Goal: Obtain resource: Obtain resource

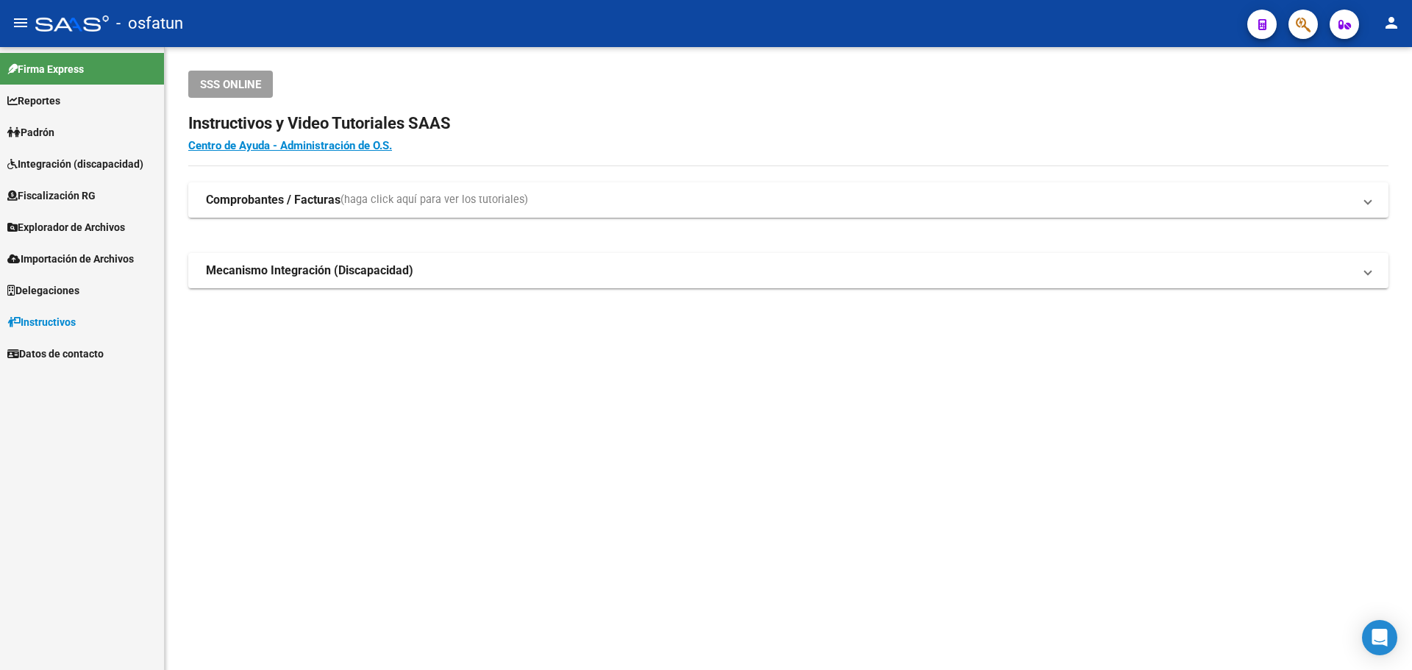
click at [101, 228] on span "Explorador de Archivos" at bounding box center [66, 227] width 118 height 16
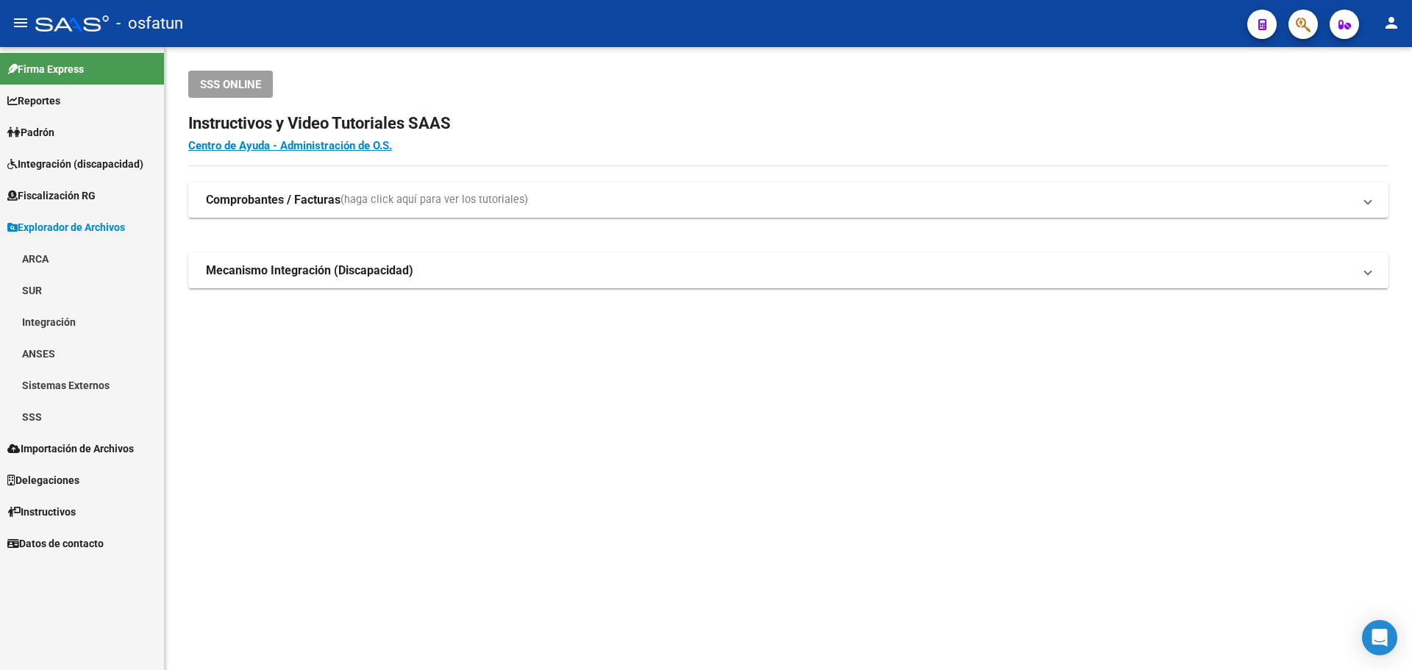
click at [30, 419] on link "SSS" at bounding box center [82, 417] width 164 height 32
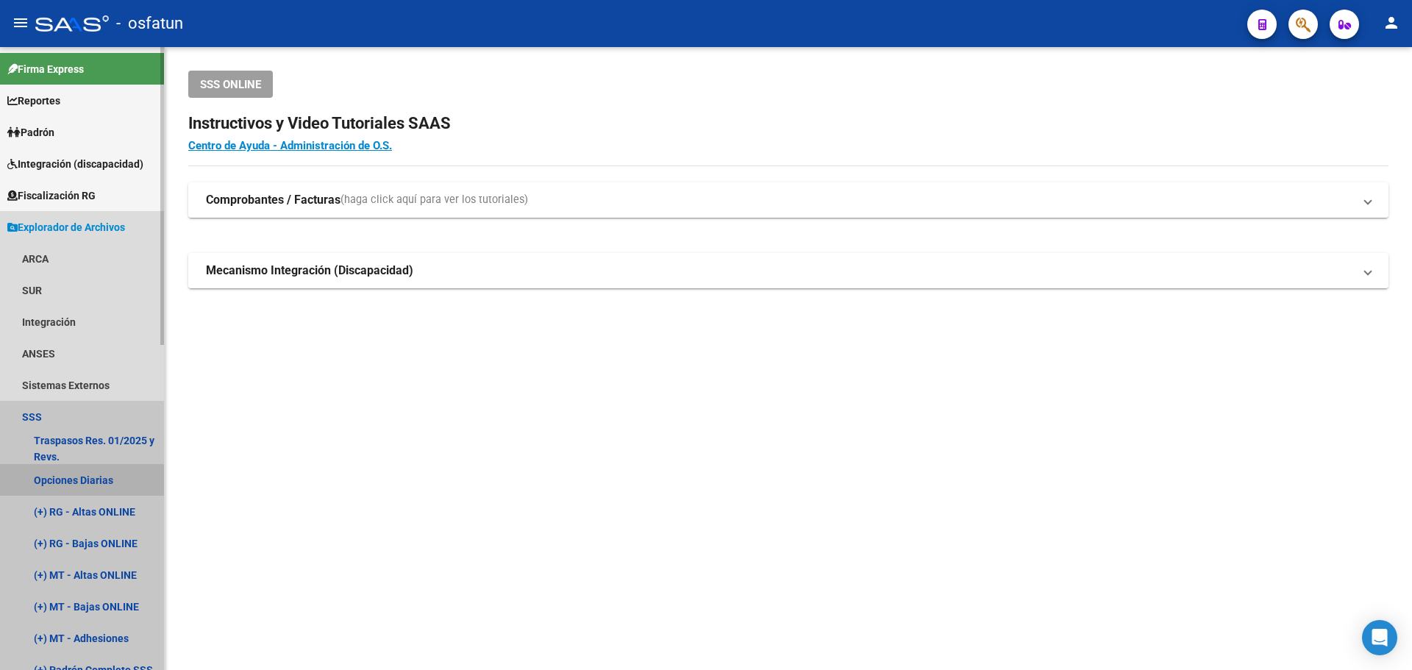
click at [50, 482] on link "Opciones Diarias" at bounding box center [82, 480] width 164 height 32
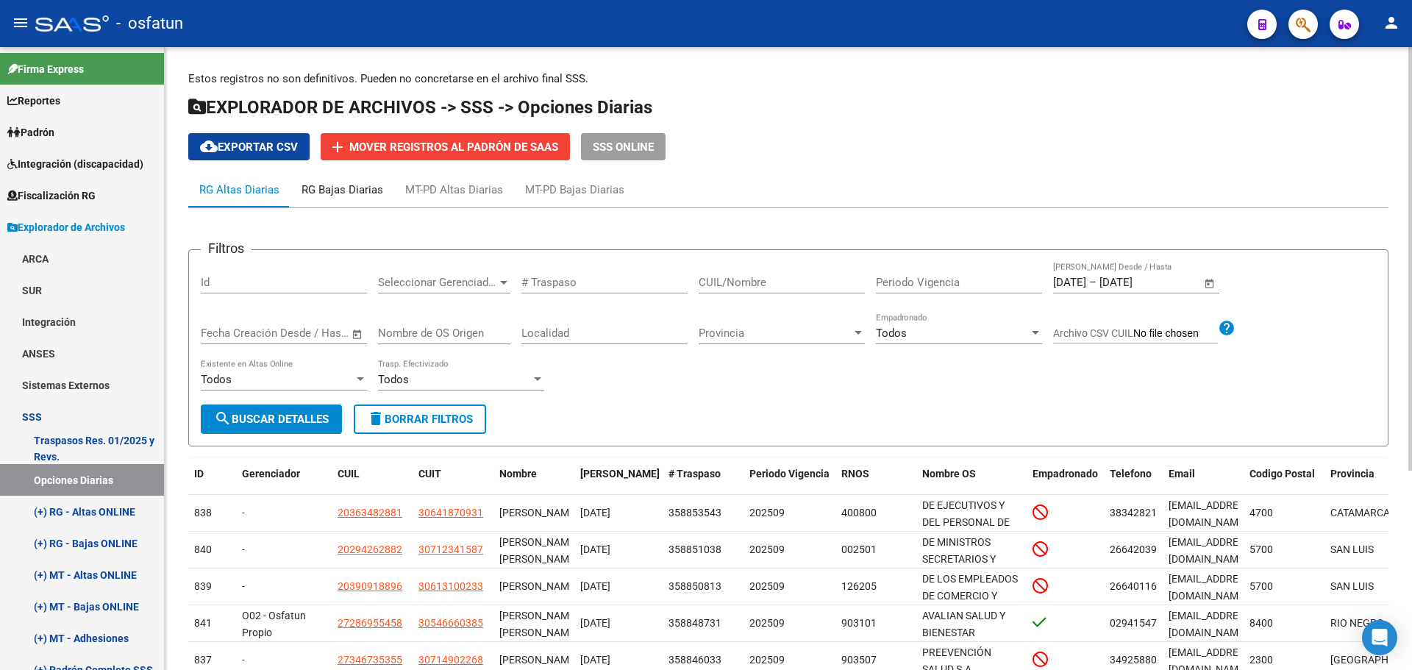
click at [351, 194] on div "RG Bajas Diarias" at bounding box center [342, 190] width 82 height 16
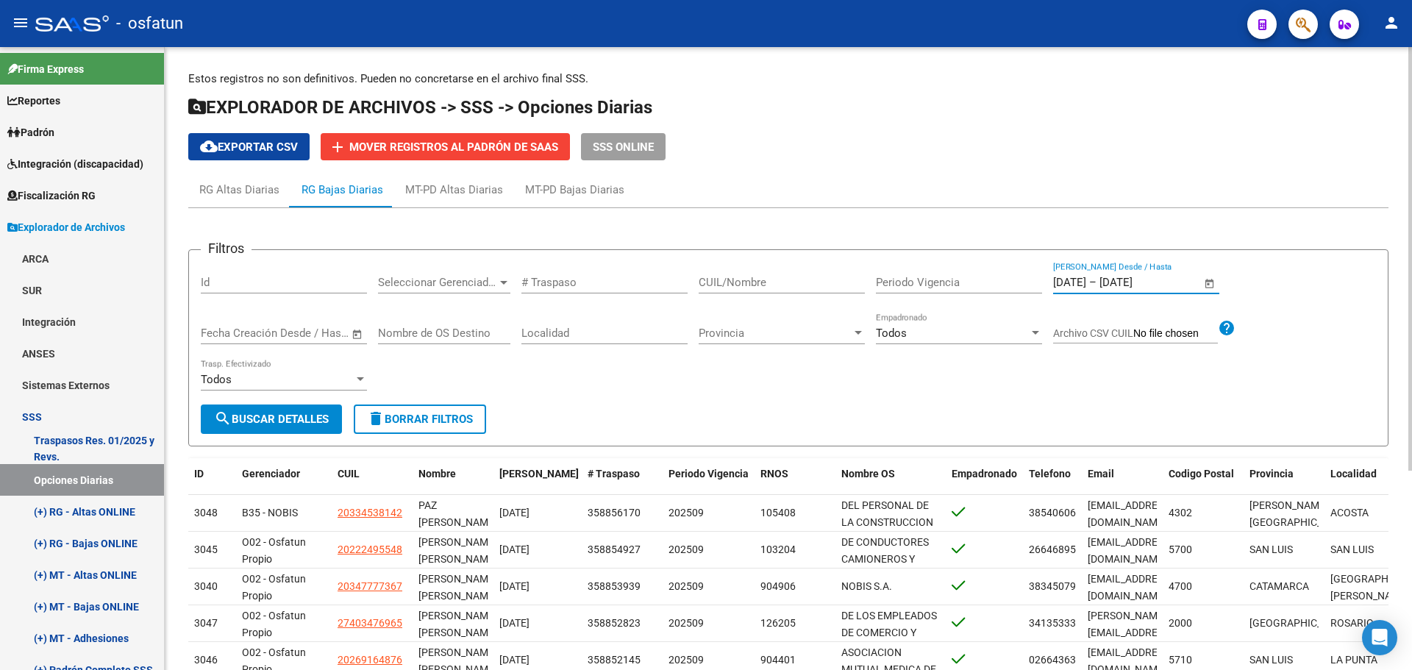
click at [1148, 282] on input "[DATE]" at bounding box center [1134, 282] width 71 height 13
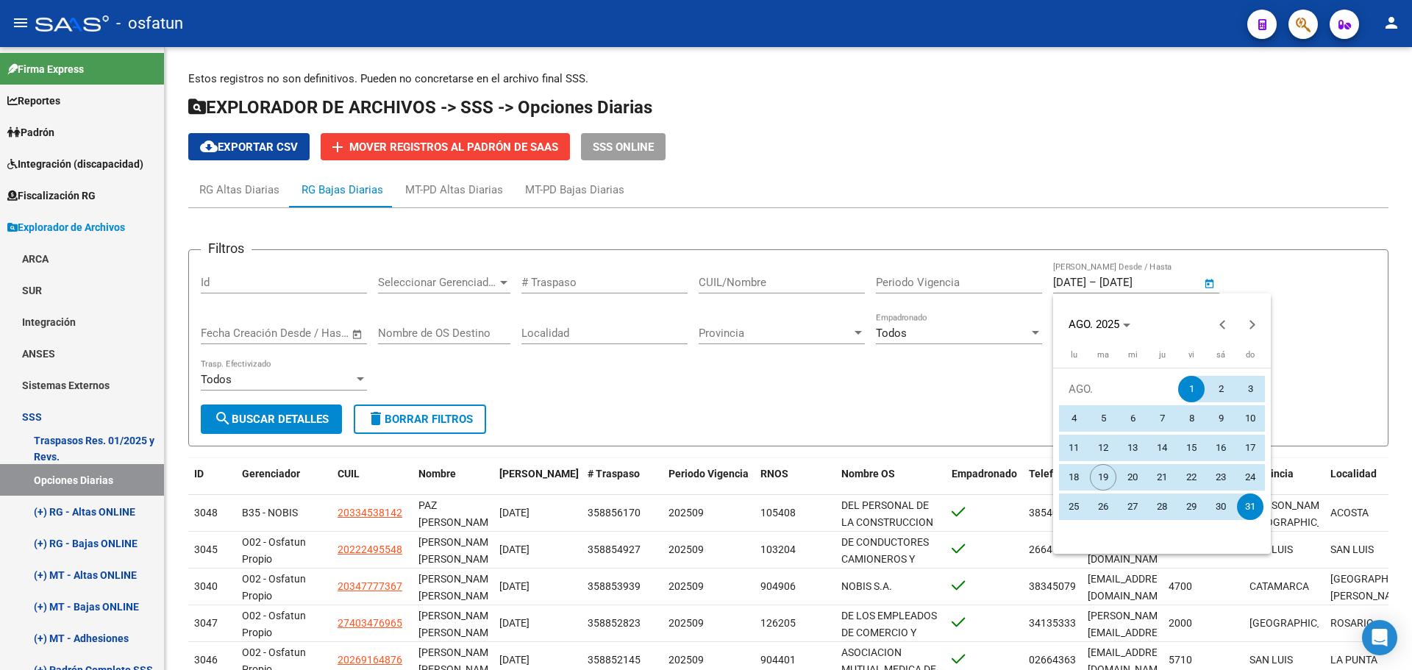
click at [1073, 445] on span "11" at bounding box center [1073, 447] width 26 height 26
type input "[DATE]"
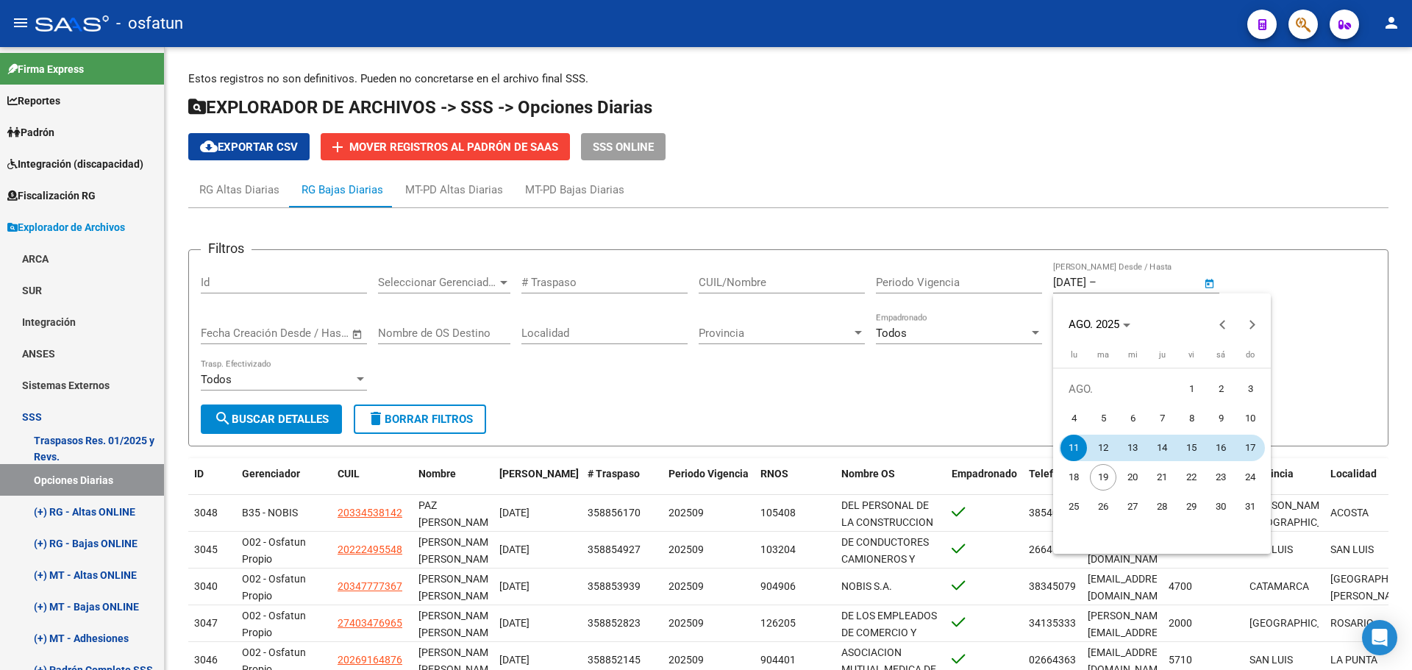
click at [1256, 453] on span "17" at bounding box center [1250, 447] width 26 height 26
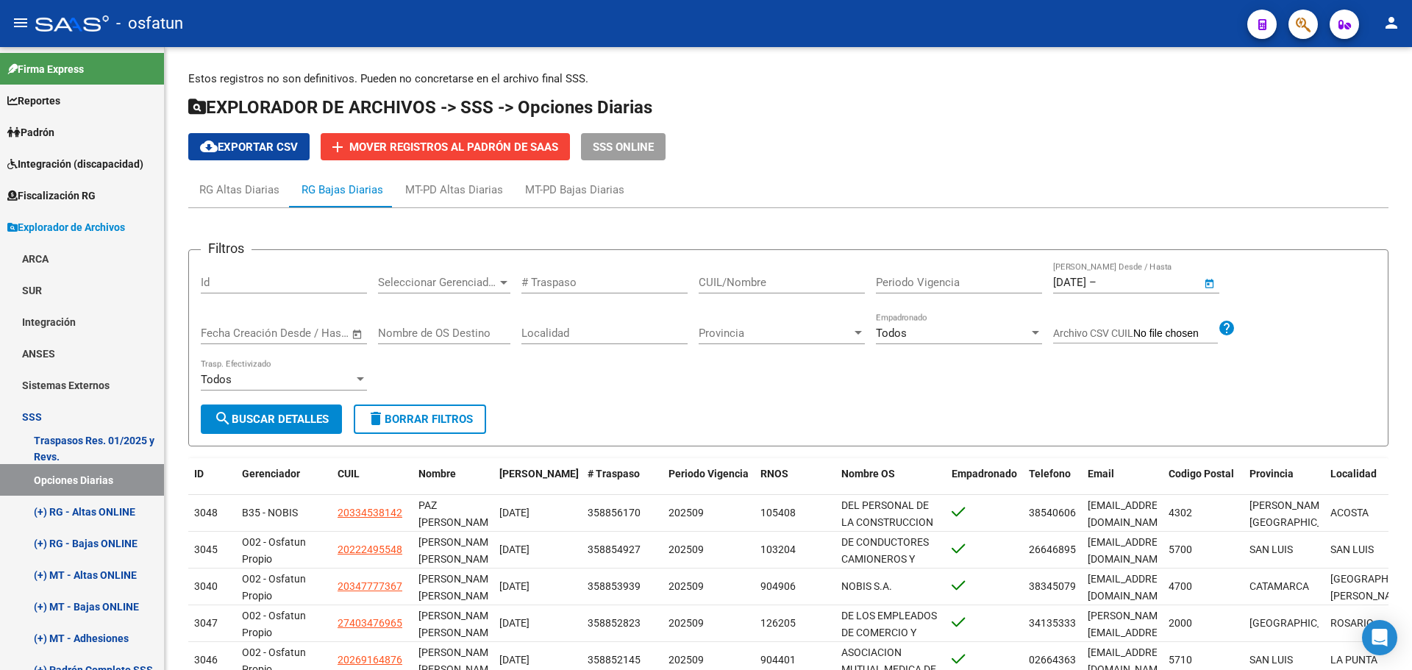
type input "[DATE]"
click at [329, 416] on span "search Buscar Detalles" at bounding box center [271, 418] width 115 height 13
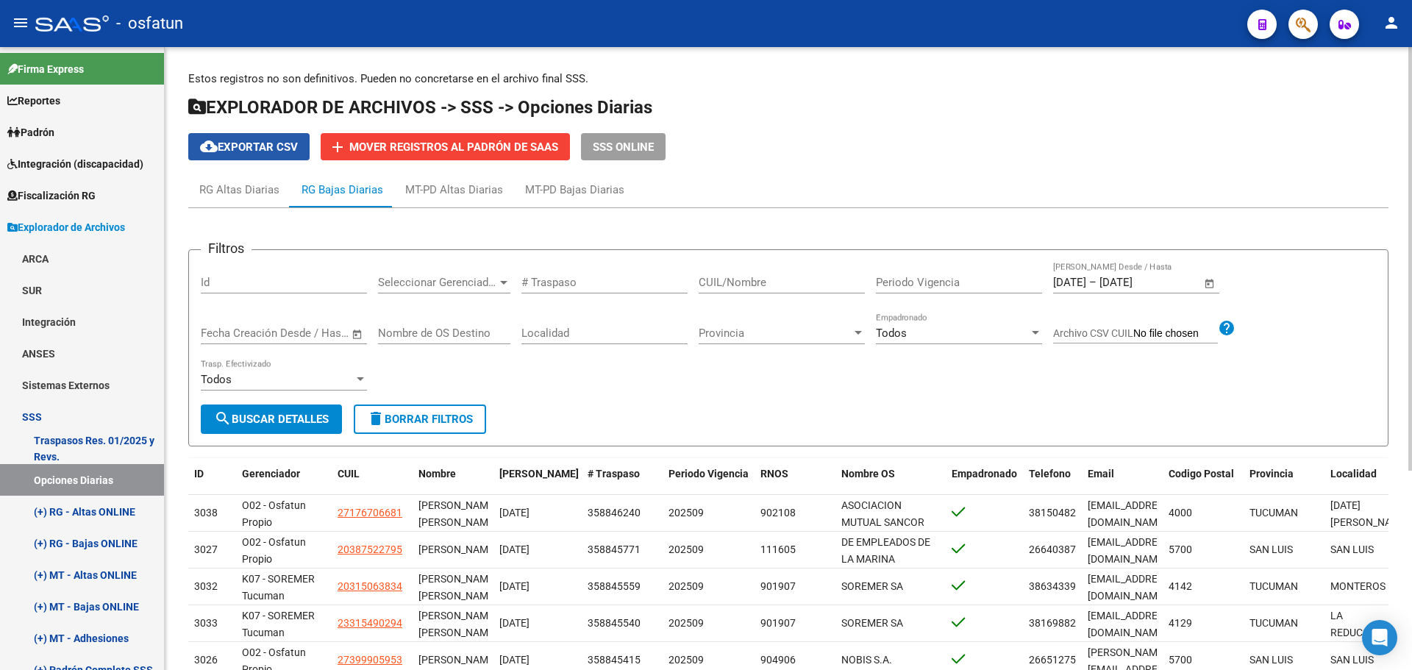
click at [281, 146] on span "cloud_download Exportar CSV" at bounding box center [249, 146] width 98 height 13
click at [543, 196] on div "MT-PD Bajas Diarias" at bounding box center [574, 190] width 99 height 16
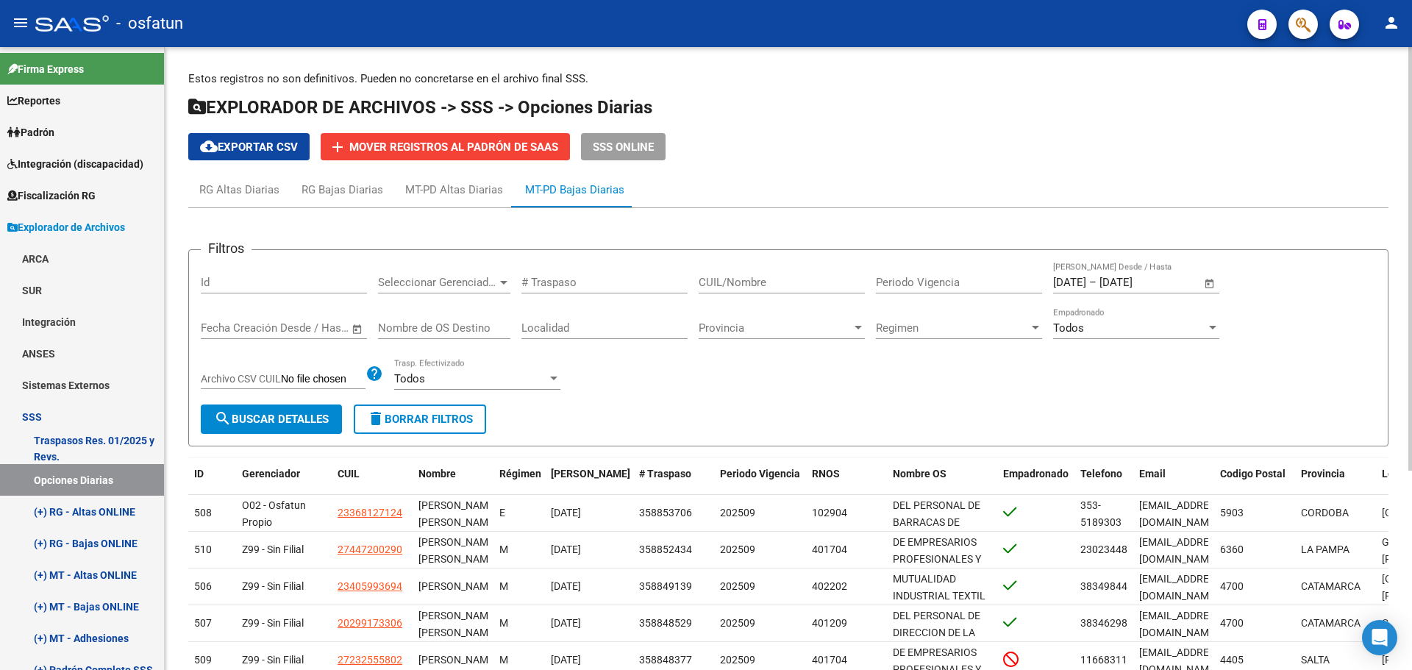
click at [1140, 285] on input "[DATE]" at bounding box center [1134, 282] width 71 height 13
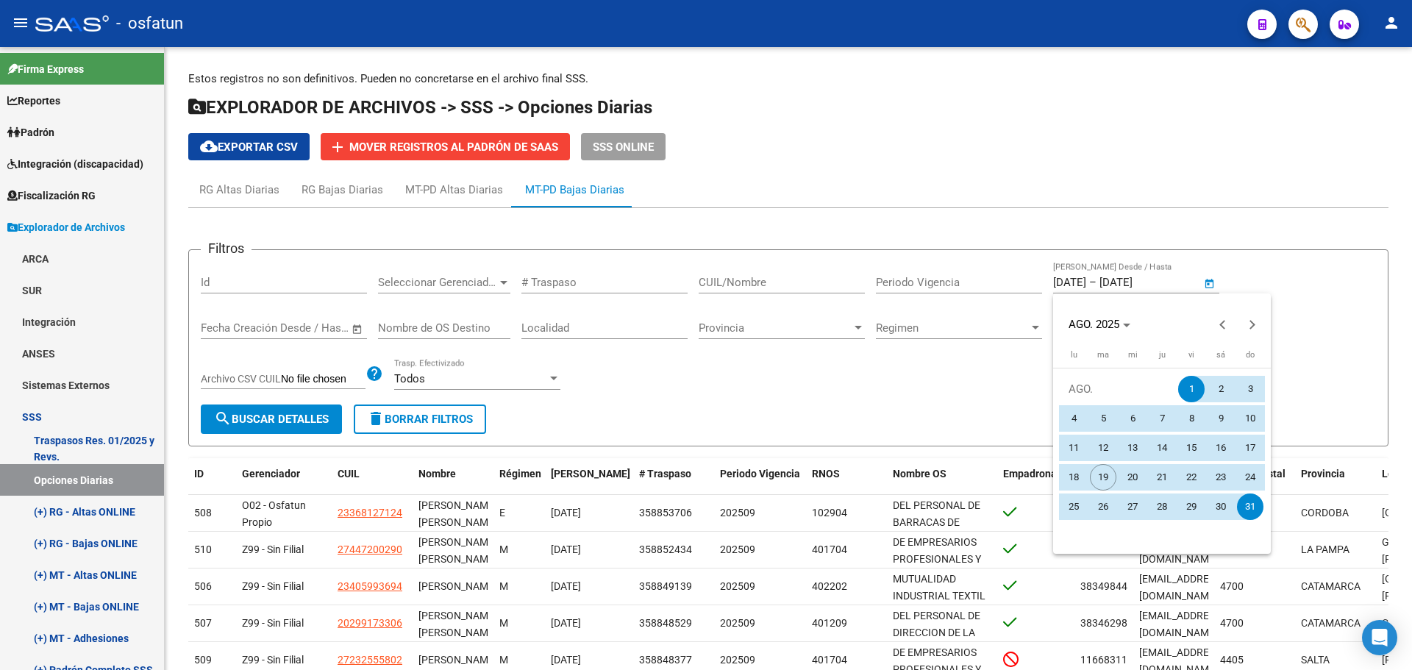
click at [1080, 450] on span "11" at bounding box center [1073, 447] width 26 height 26
type input "[DATE]"
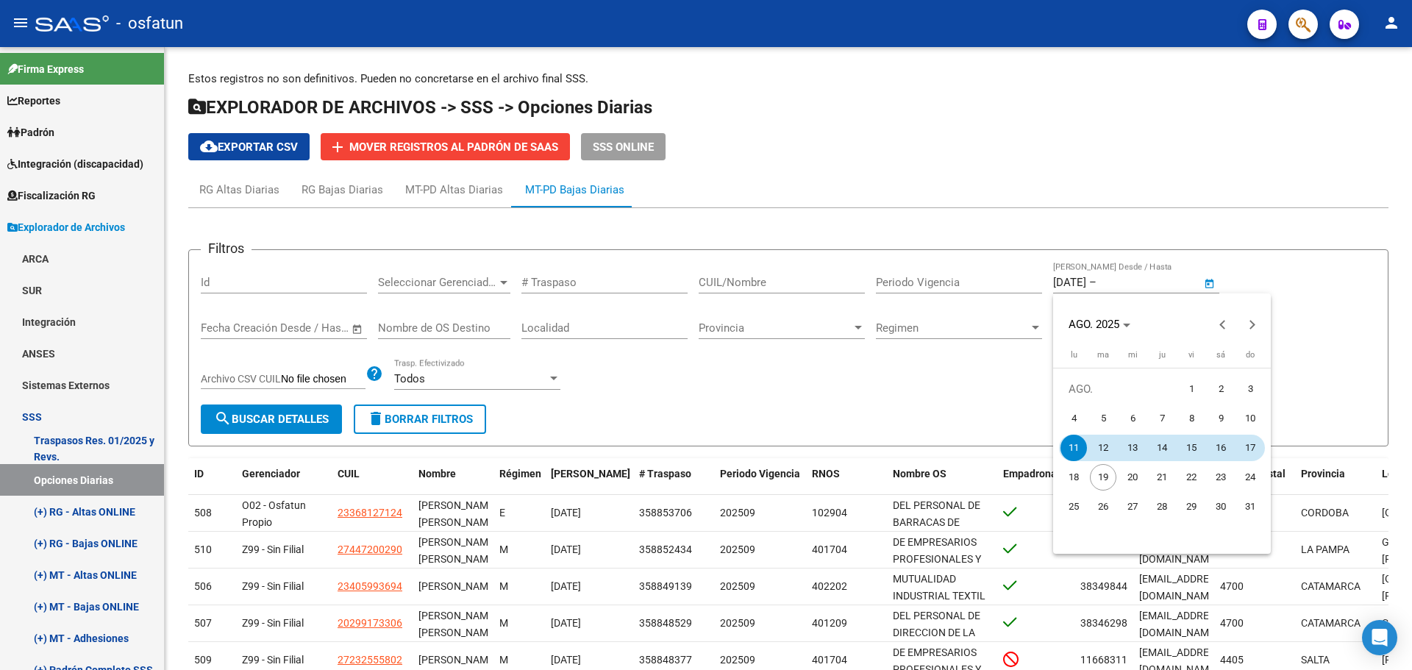
click at [1254, 457] on span "17" at bounding box center [1250, 447] width 26 height 26
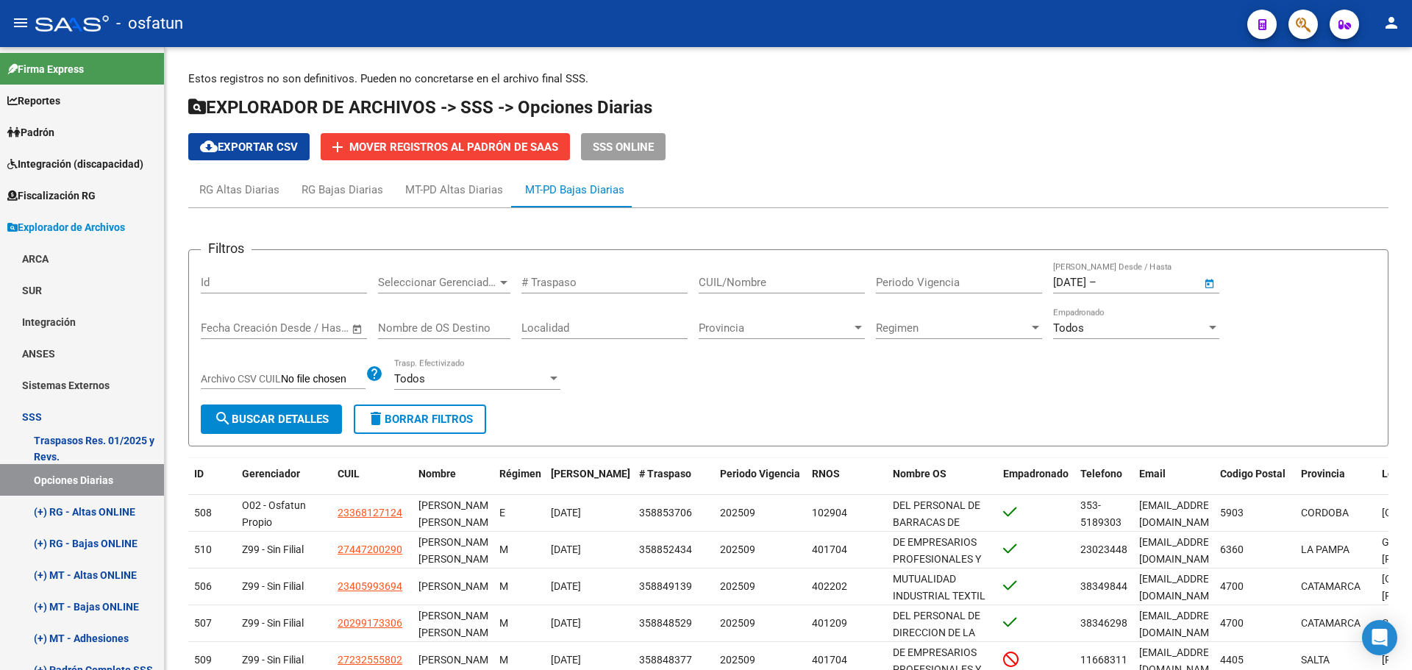
type input "[DATE]"
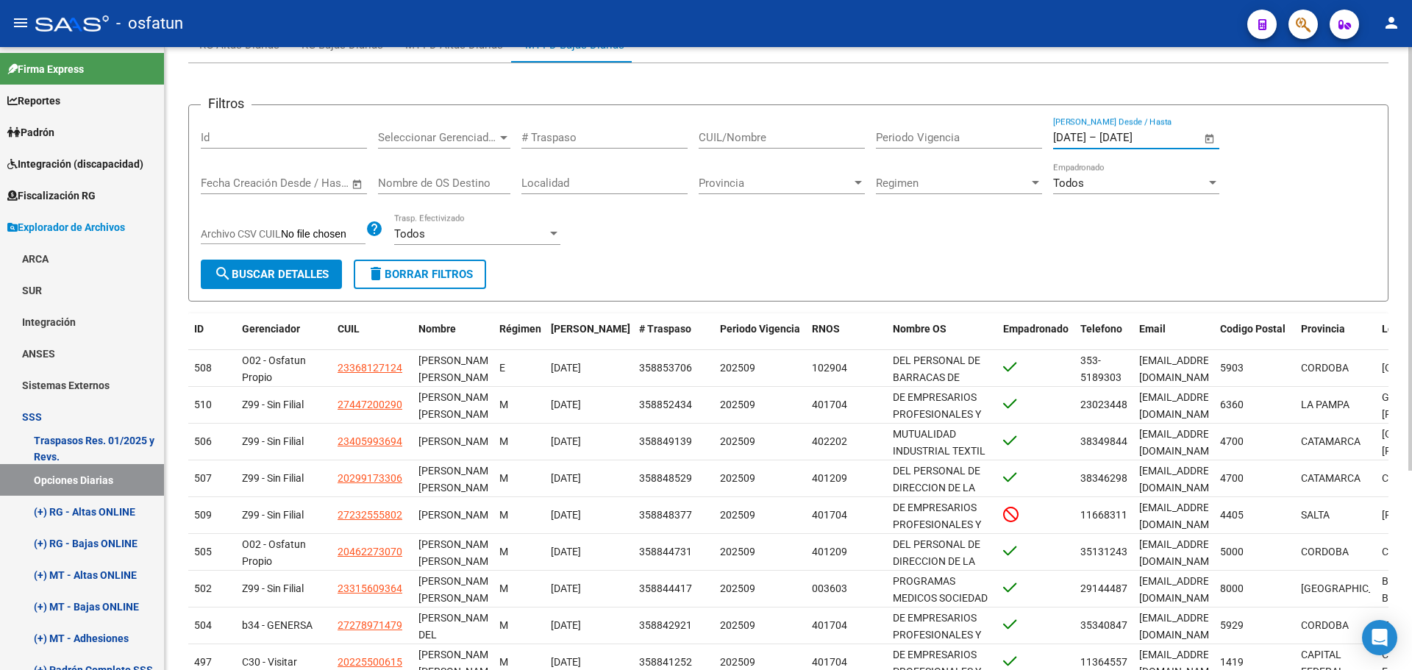
scroll to position [147, 0]
click at [285, 274] on span "search Buscar Detalles" at bounding box center [271, 271] width 115 height 13
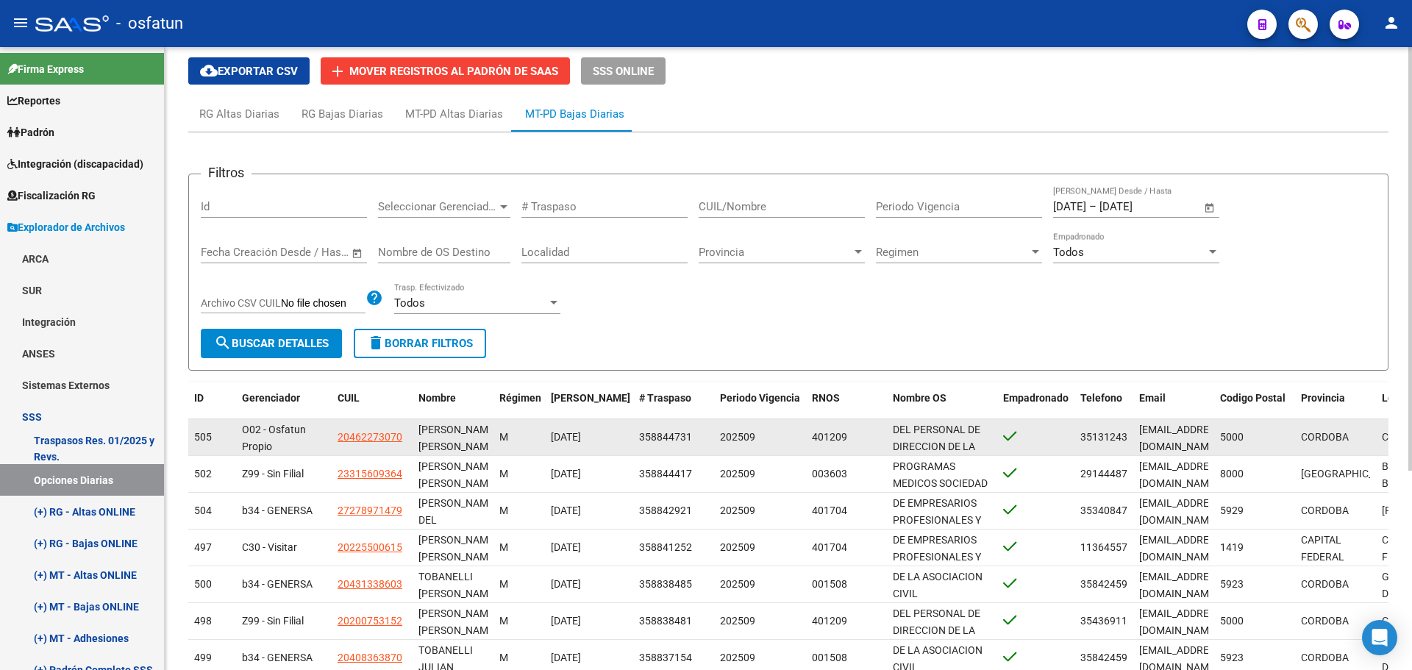
scroll to position [0, 0]
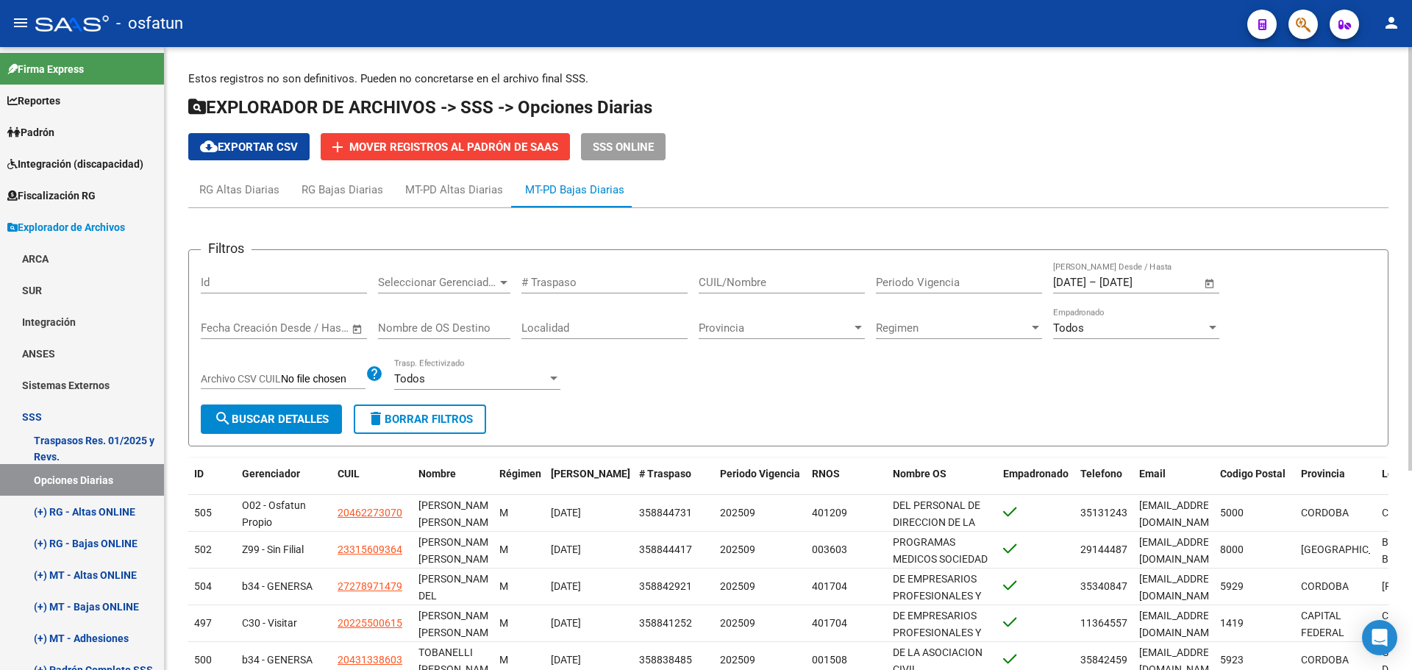
click at [285, 146] on span "cloud_download Exportar CSV" at bounding box center [249, 146] width 98 height 13
